Goal: Task Accomplishment & Management: Use online tool/utility

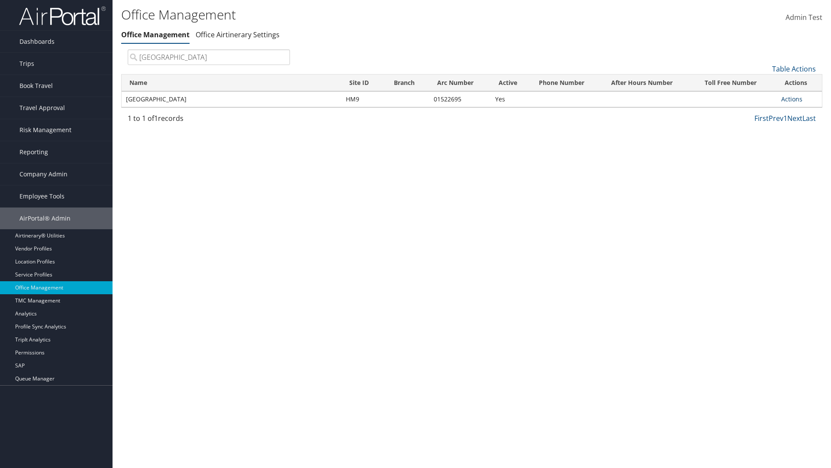
type input "[GEOGRAPHIC_DATA]"
click at [792, 99] on link "Actions" at bounding box center [791, 99] width 21 height 8
click at [763, 185] on link "Manage Office Queues" at bounding box center [763, 185] width 73 height 15
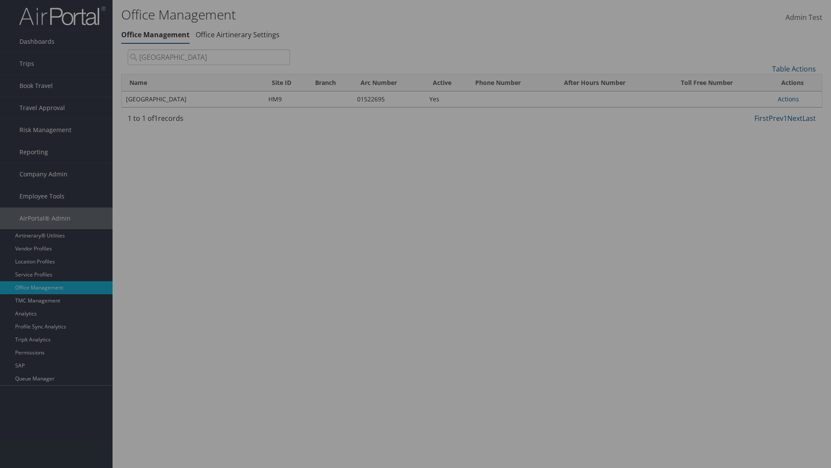
click at [0, 0] on link "Table Actions" at bounding box center [0, 0] width 0 height 0
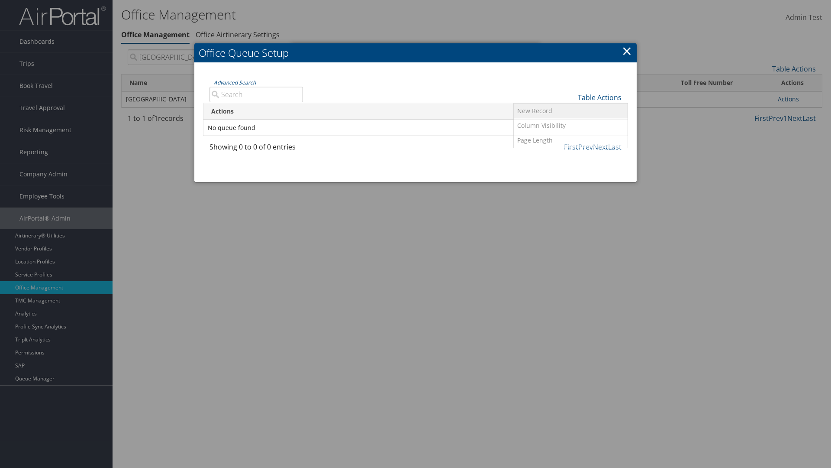
click at [571, 110] on link "New Record" at bounding box center [571, 110] width 114 height 15
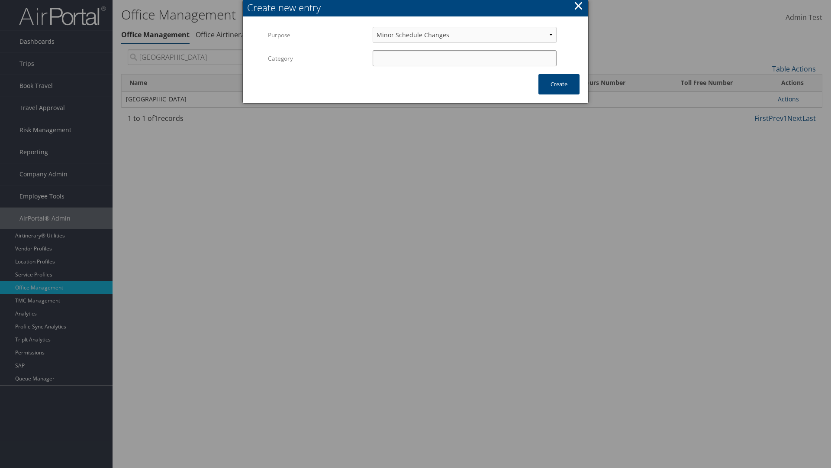
click at [464, 58] on input "Category" at bounding box center [465, 58] width 184 height 16
type input "test"
click at [559, 84] on button "Create" at bounding box center [559, 84] width 41 height 20
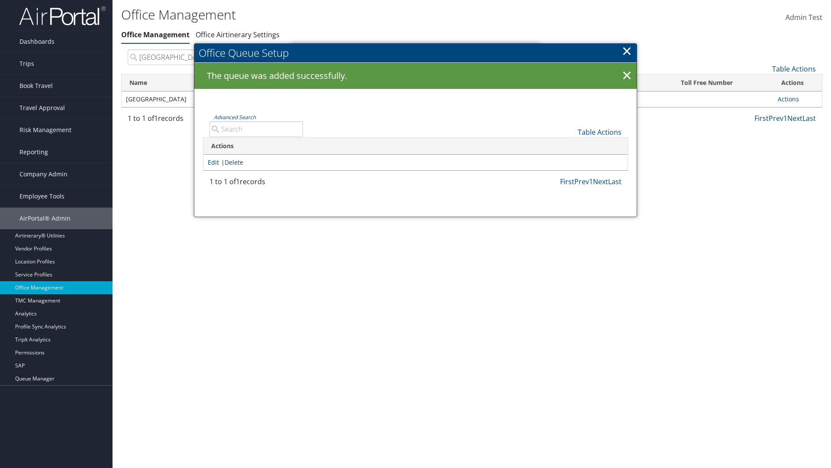
click at [213, 162] on link "Edit" at bounding box center [213, 162] width 11 height 8
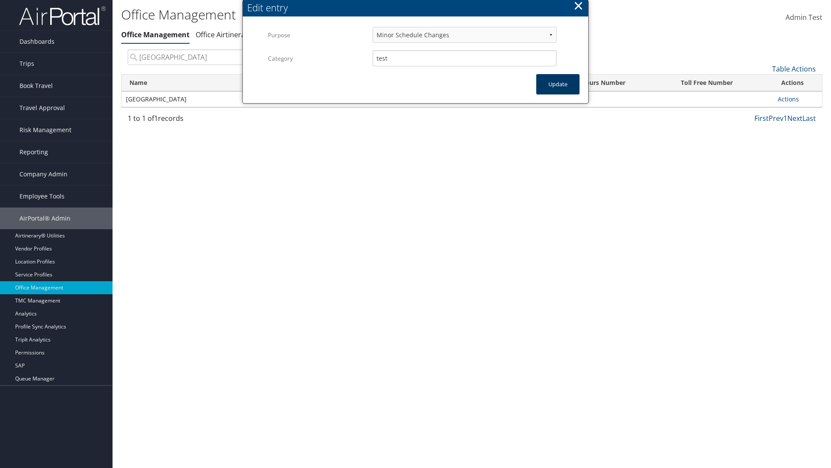
click at [558, 84] on button "Update" at bounding box center [557, 84] width 43 height 20
